Goal: Task Accomplishment & Management: Manage account settings

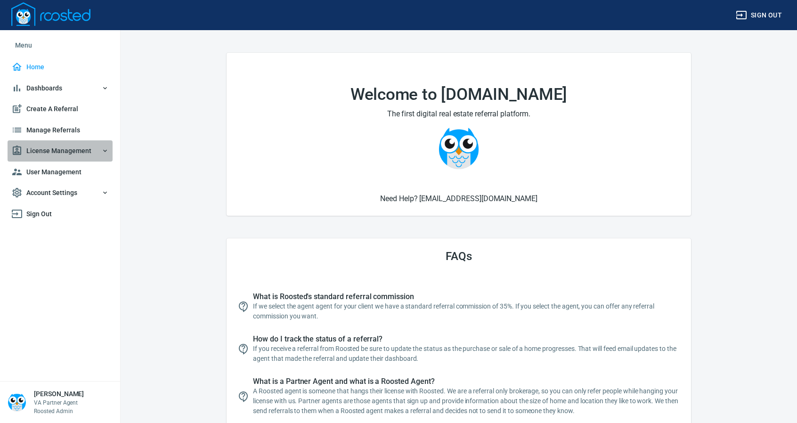
click at [54, 148] on span "License Management" at bounding box center [59, 151] width 97 height 12
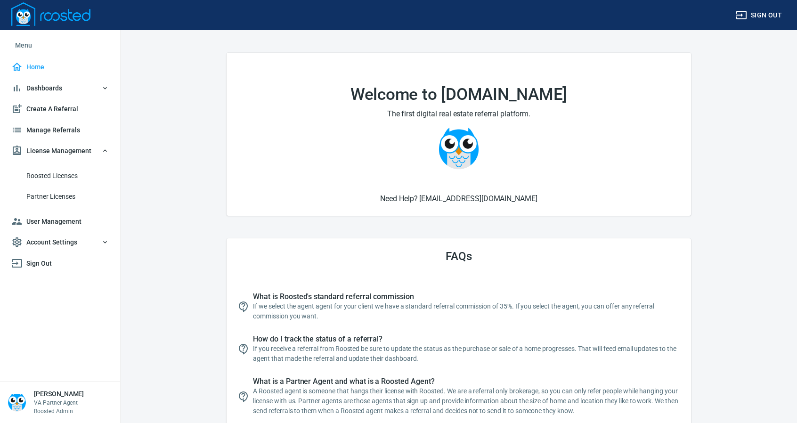
click at [52, 171] on span "Roosted Licenses" at bounding box center [67, 176] width 82 height 12
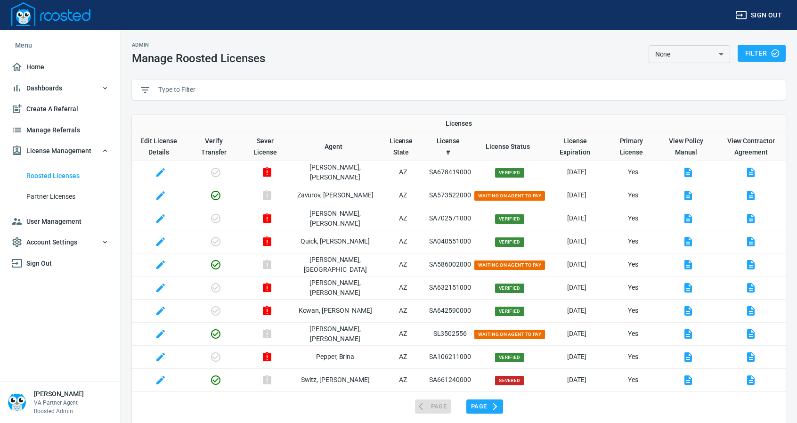
click at [186, 91] on input "text" at bounding box center [468, 90] width 620 height 14
paste input "Mehin"
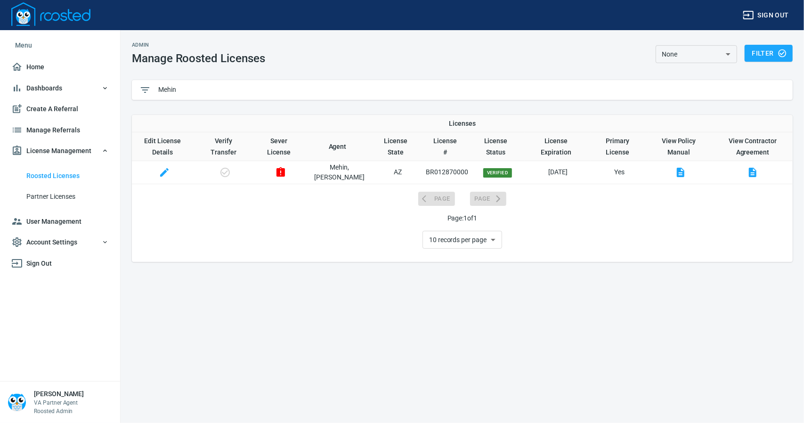
type input "Mehin"
click at [62, 219] on span "User Management" at bounding box center [59, 222] width 97 height 12
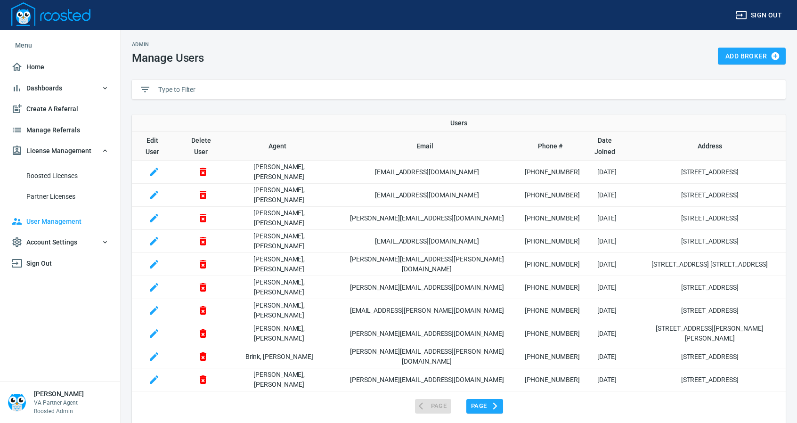
click at [174, 86] on input "text" at bounding box center [468, 89] width 620 height 14
paste input "Mehin"
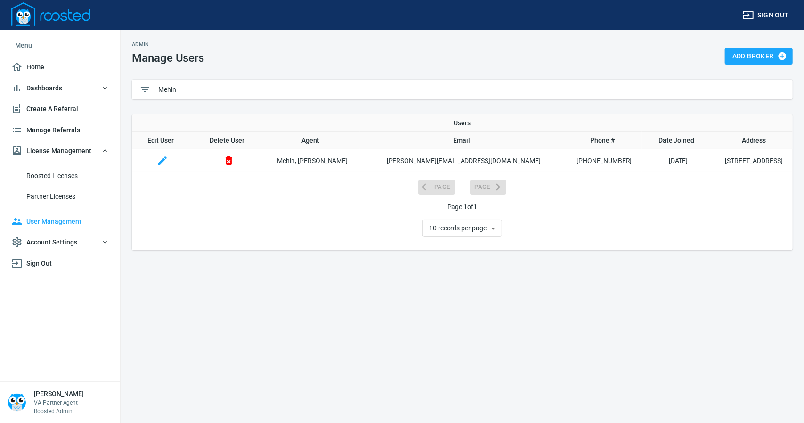
type input "Mehin"
click at [166, 162] on icon "button" at bounding box center [162, 160] width 8 height 8
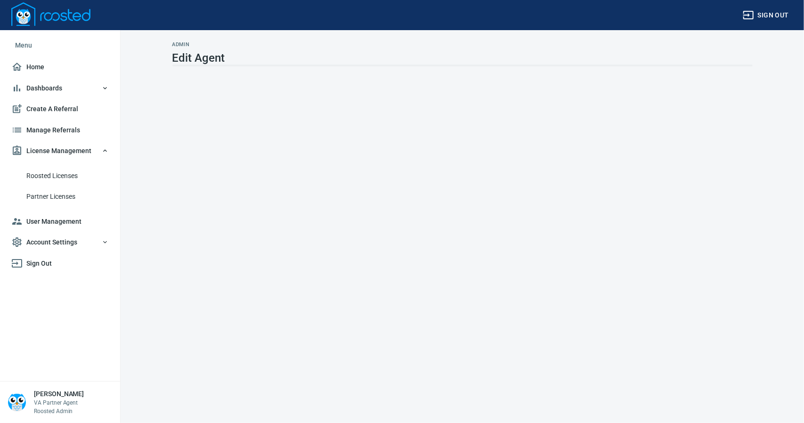
select select "AZ"
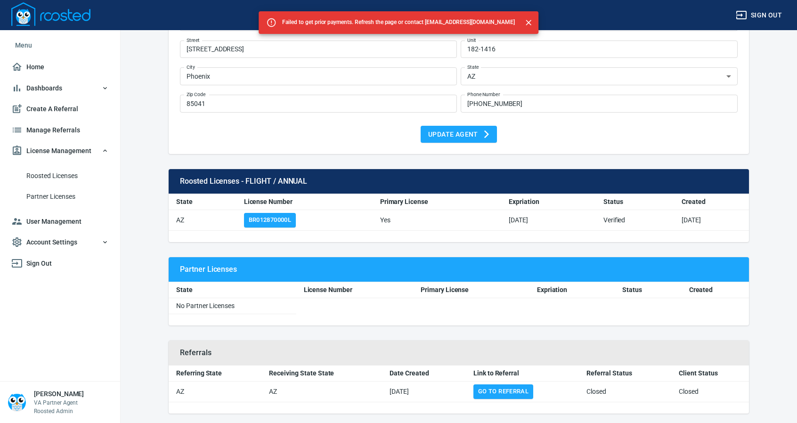
scroll to position [93, 0]
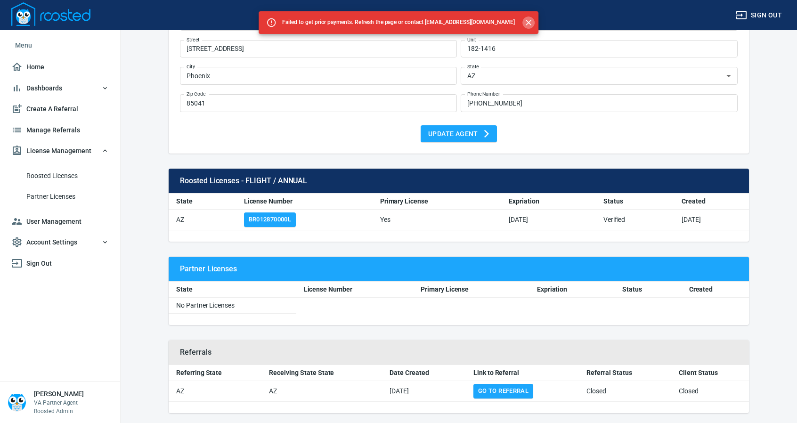
click at [526, 23] on icon "Close" at bounding box center [529, 23] width 6 height 6
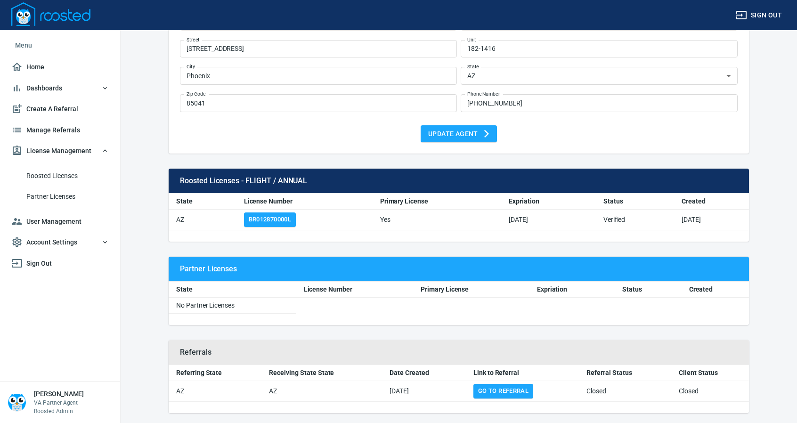
scroll to position [0, 0]
